Goal: Transaction & Acquisition: Purchase product/service

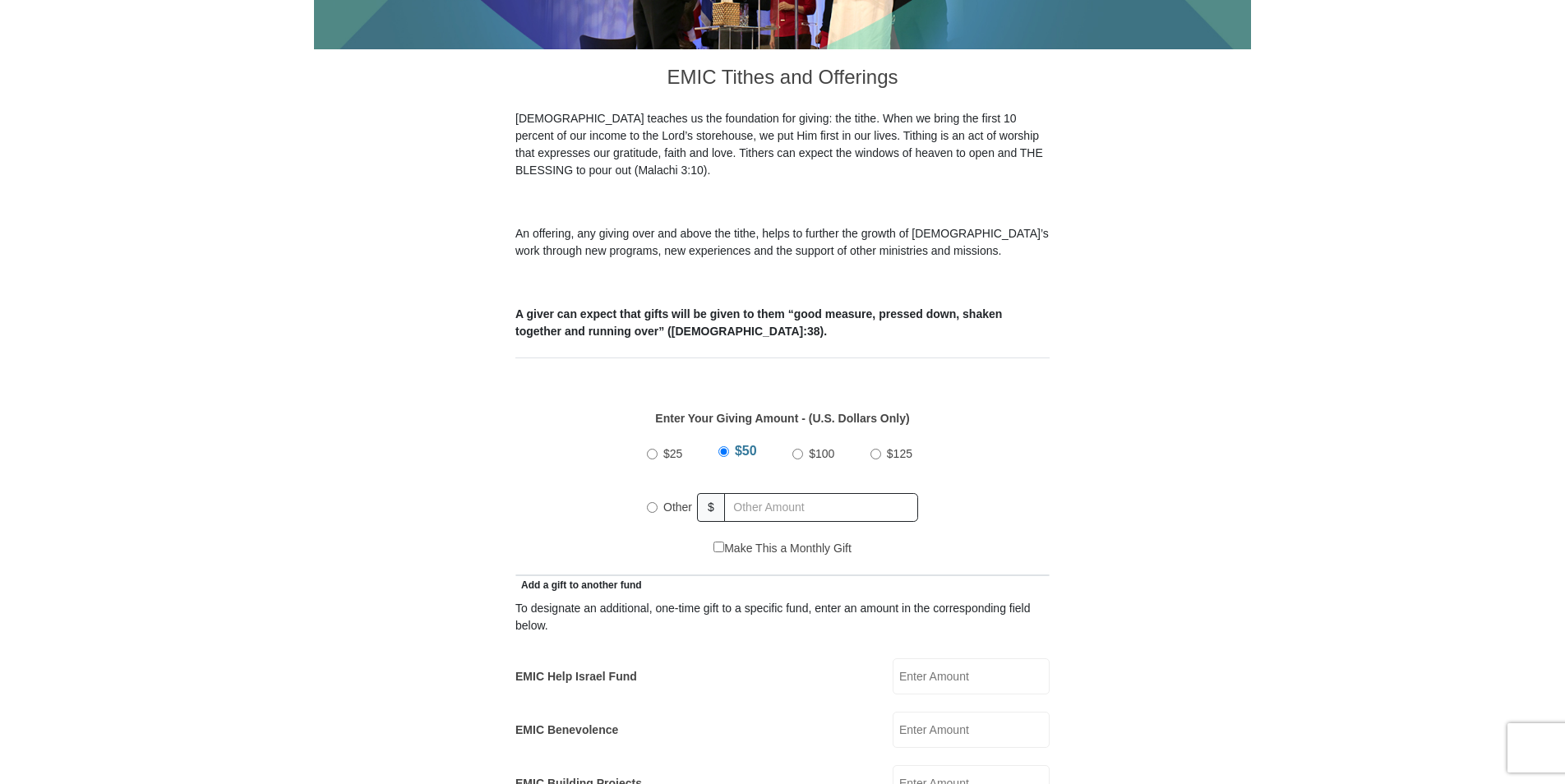
scroll to position [435, 0]
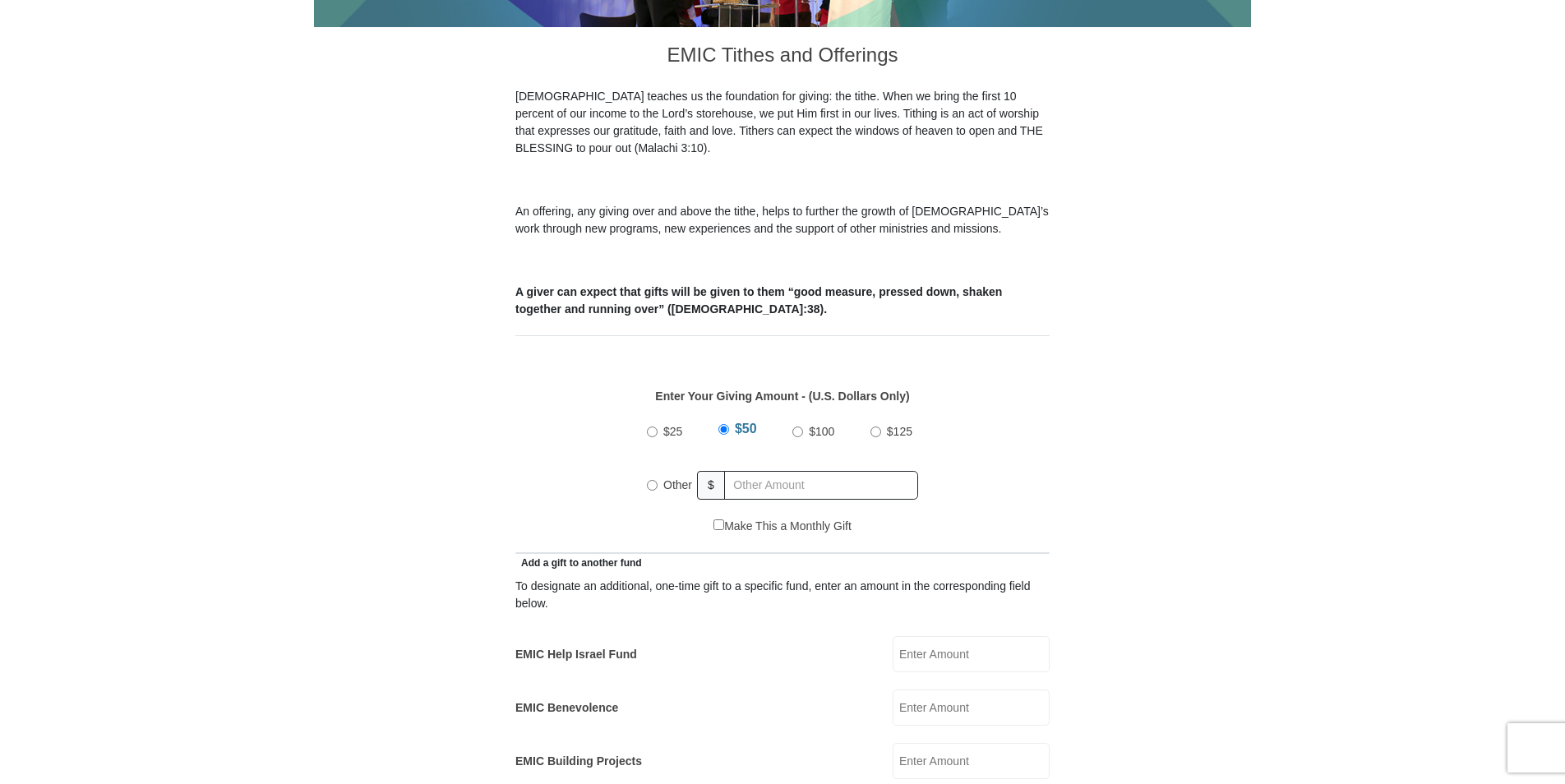
click at [652, 480] on input "Other" at bounding box center [652, 485] width 11 height 11
radio input "true"
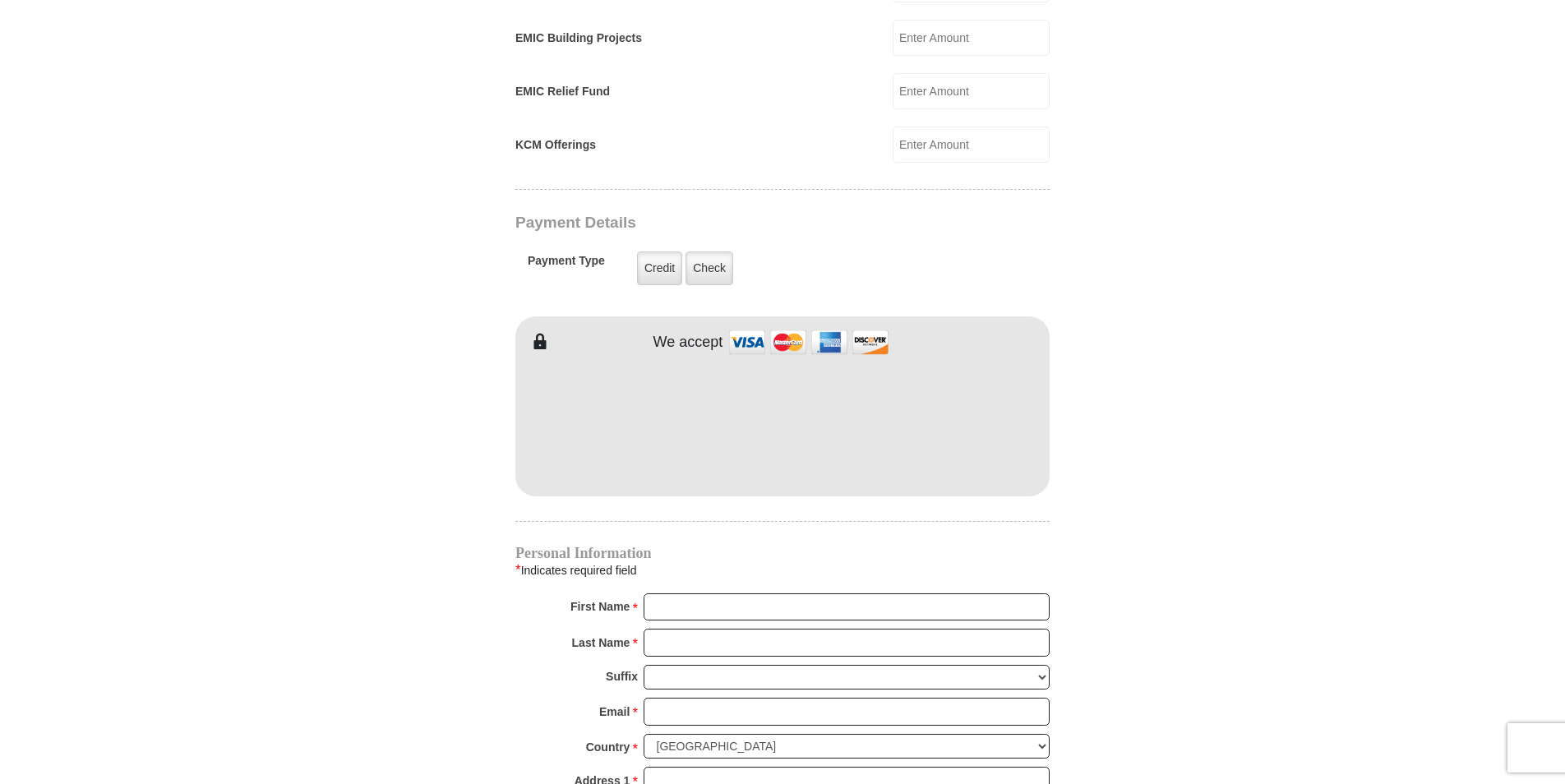
scroll to position [1177, 0]
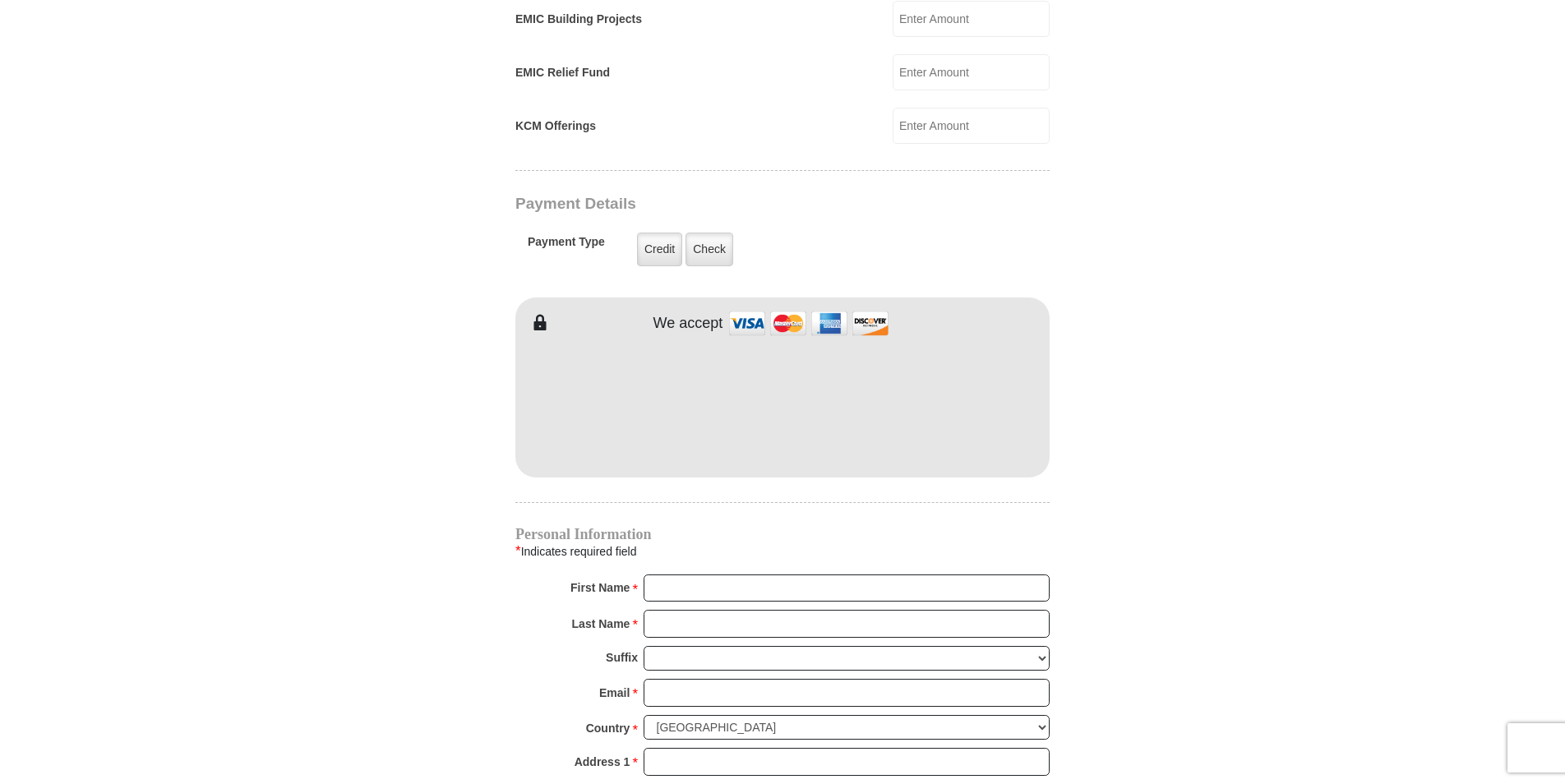
type input "700.00"
click at [816, 574] on input "First Name *" at bounding box center [847, 588] width 406 height 28
type input "[PERSON_NAME]"
type input "[EMAIL_ADDRESS][DOMAIN_NAME]"
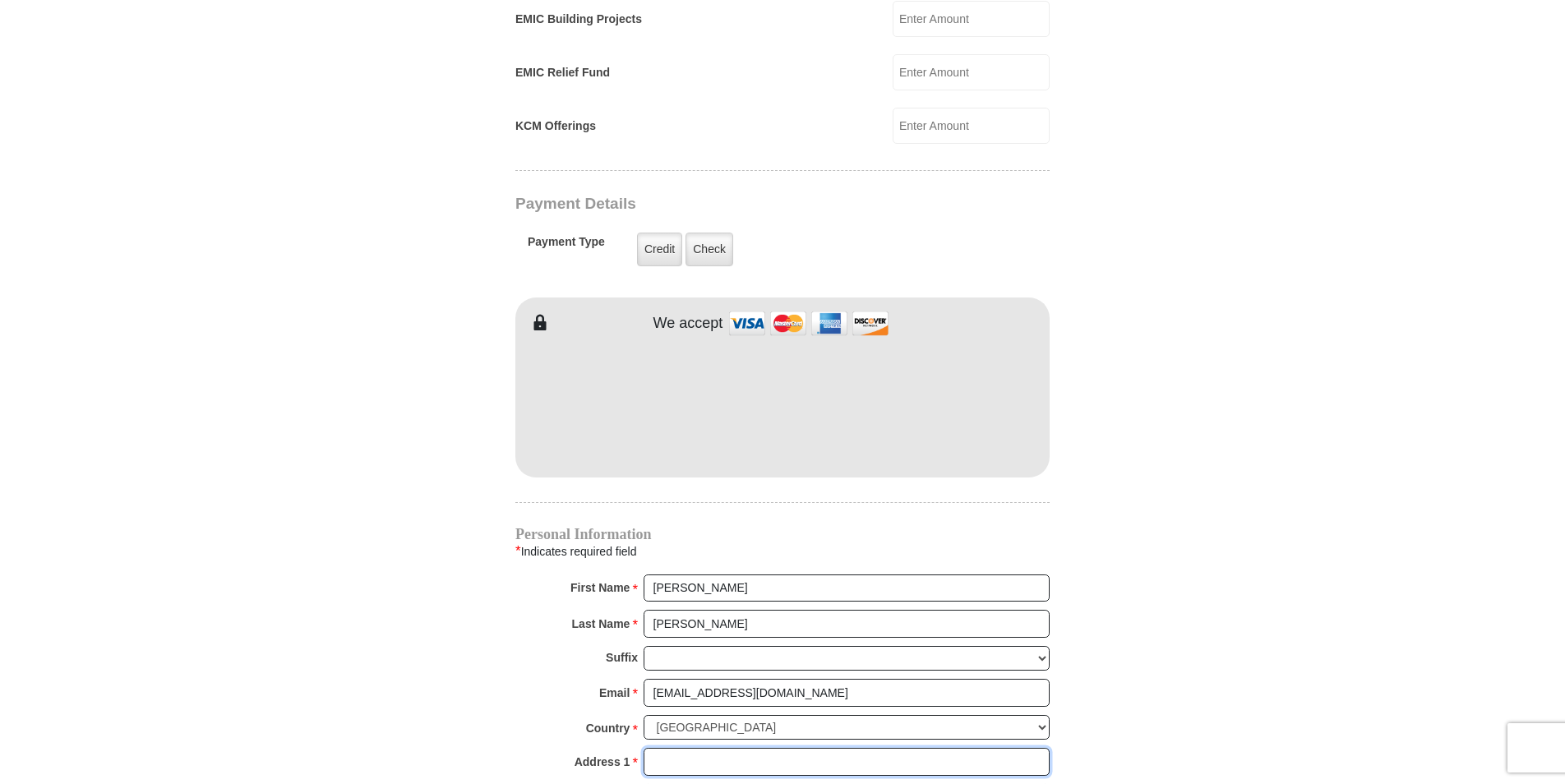
type input "[STREET_ADDRESS]"
type input "Rialto"
type input "92376"
type input "19093017423"
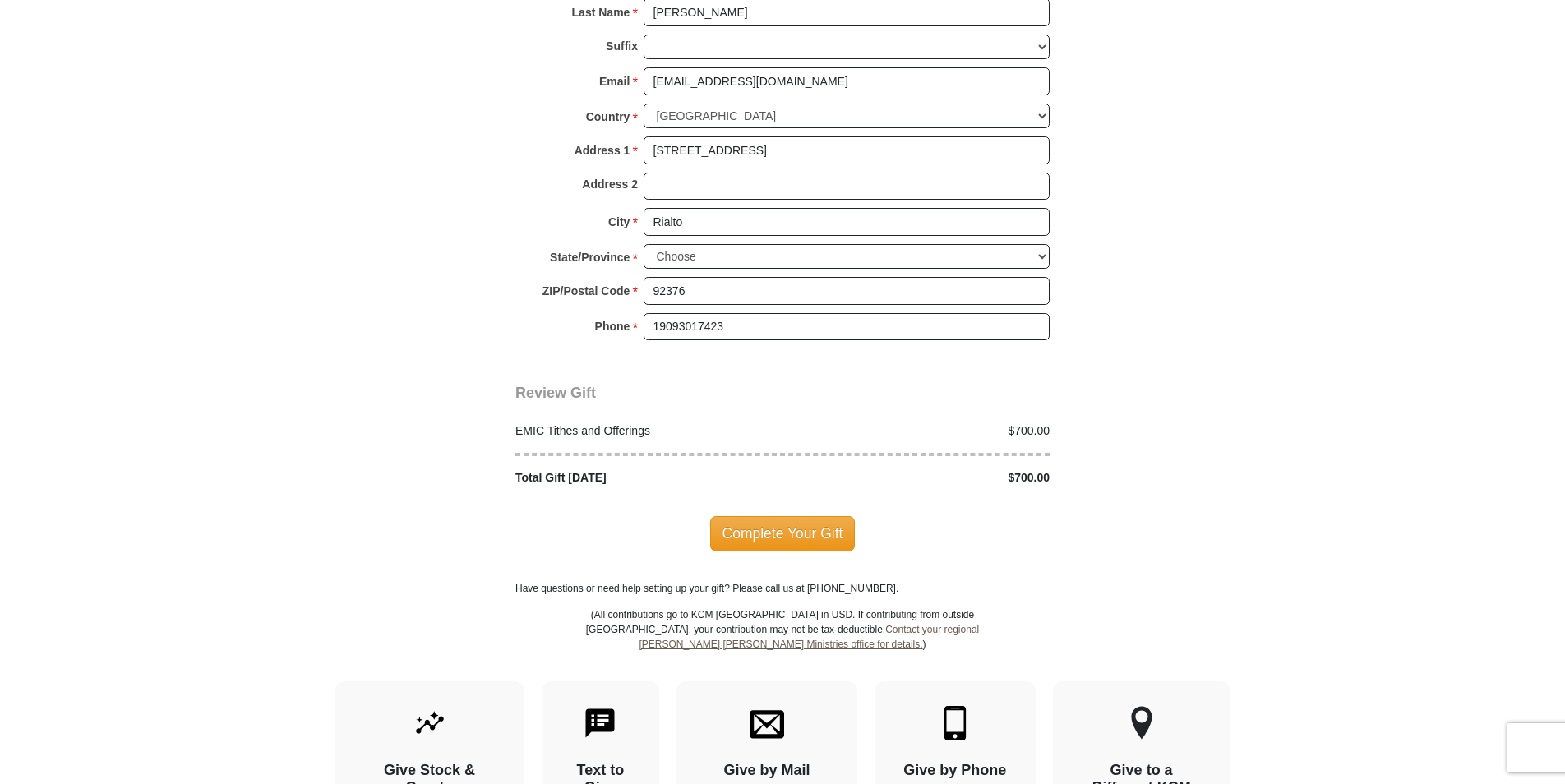
scroll to position [1791, 0]
click at [801, 514] on span "Complete Your Gift" at bounding box center [783, 531] width 146 height 35
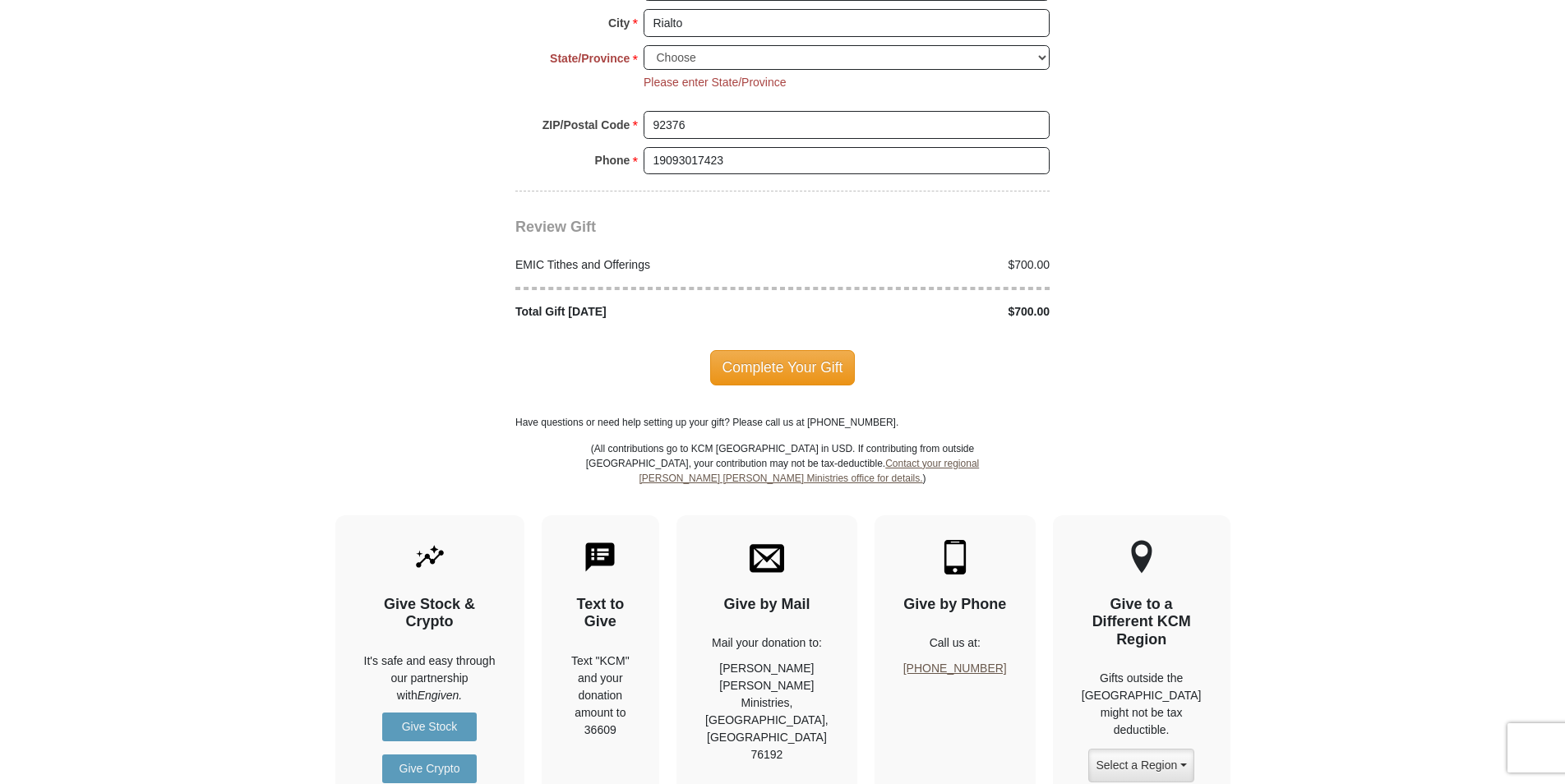
scroll to position [1996, 0]
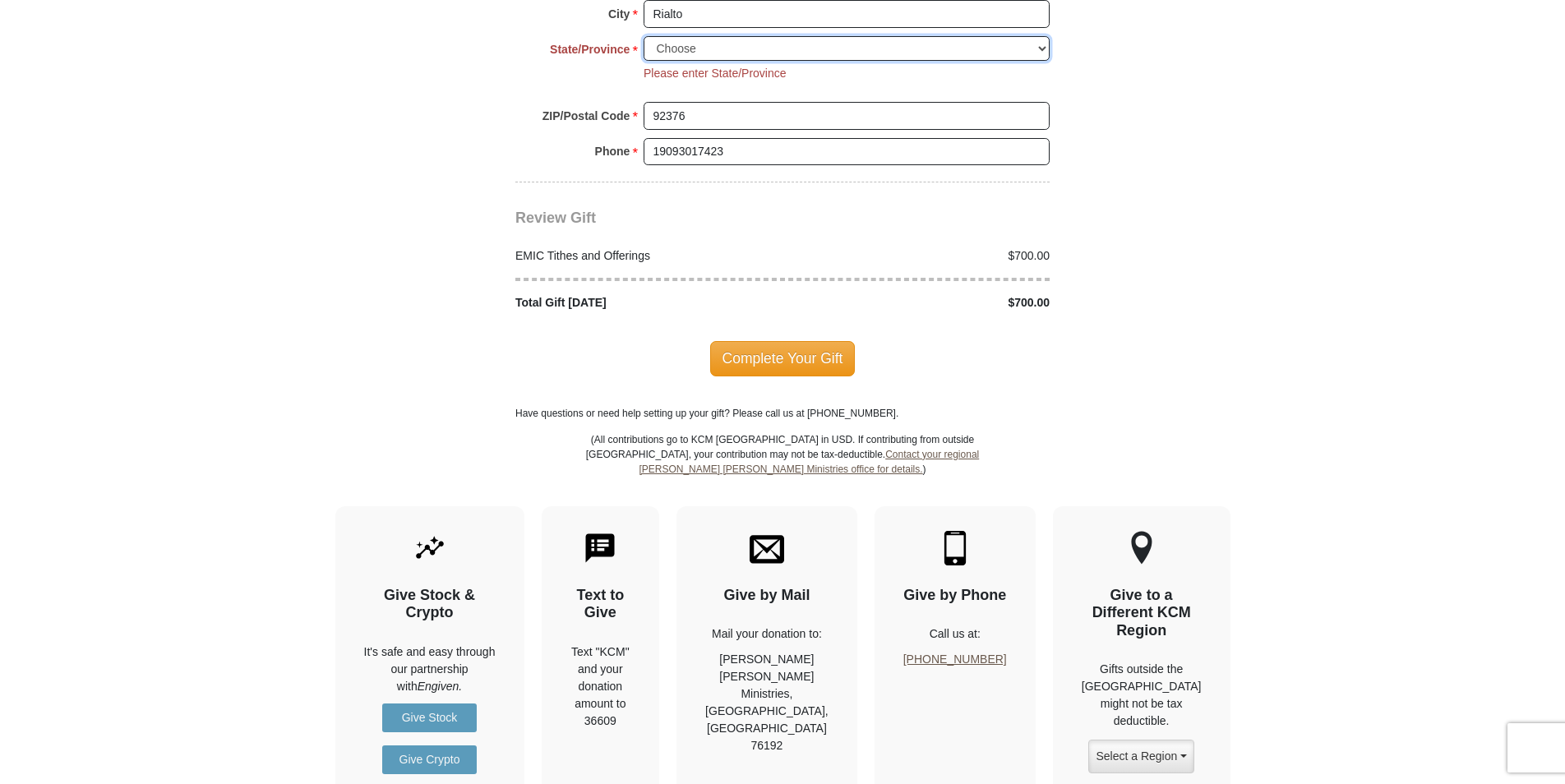
click at [1042, 36] on select "Choose [US_STATE] [US_STATE] [US_STATE] [US_STATE] [US_STATE] Armed Forces Amer…" at bounding box center [847, 49] width 406 height 26
select select "CA"
click at [644, 36] on select "Choose [US_STATE] [US_STATE] [US_STATE] [US_STATE] [US_STATE] Armed Forces Amer…" at bounding box center [847, 49] width 406 height 26
click at [781, 341] on span "Complete Your Gift" at bounding box center [783, 359] width 146 height 35
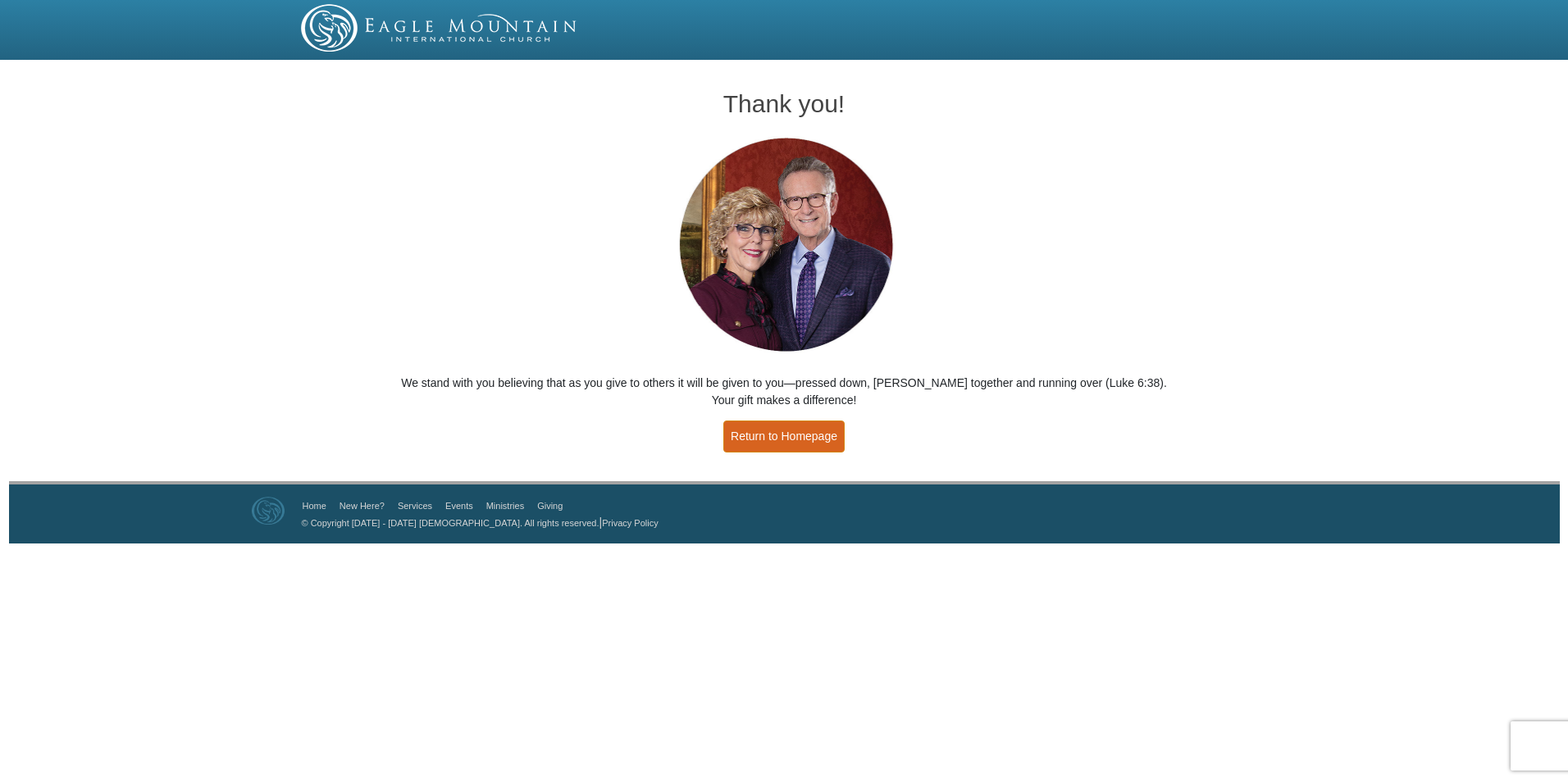
click at [810, 438] on link "Return to Homepage" at bounding box center [784, 436] width 122 height 32
